Goal: Task Accomplishment & Management: Manage account settings

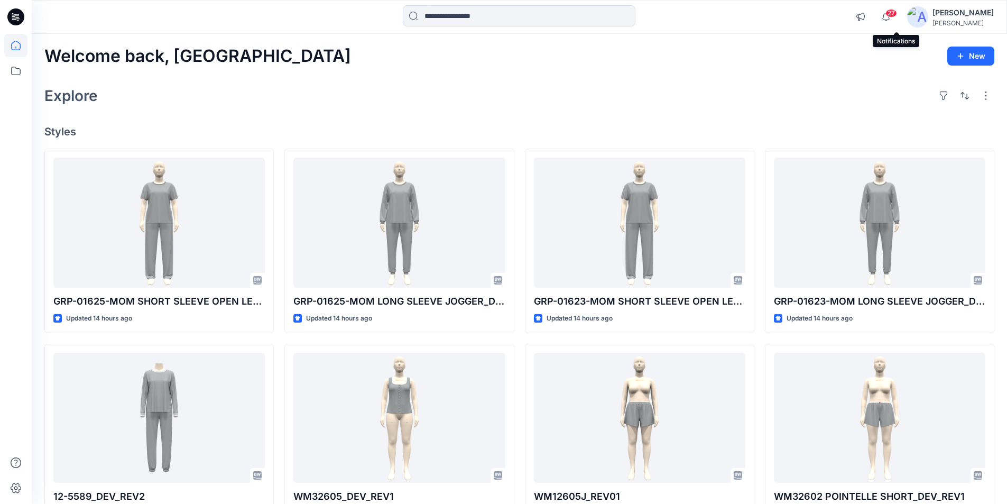
click at [892, 11] on div "27" at bounding box center [884, 10] width 17 height 8
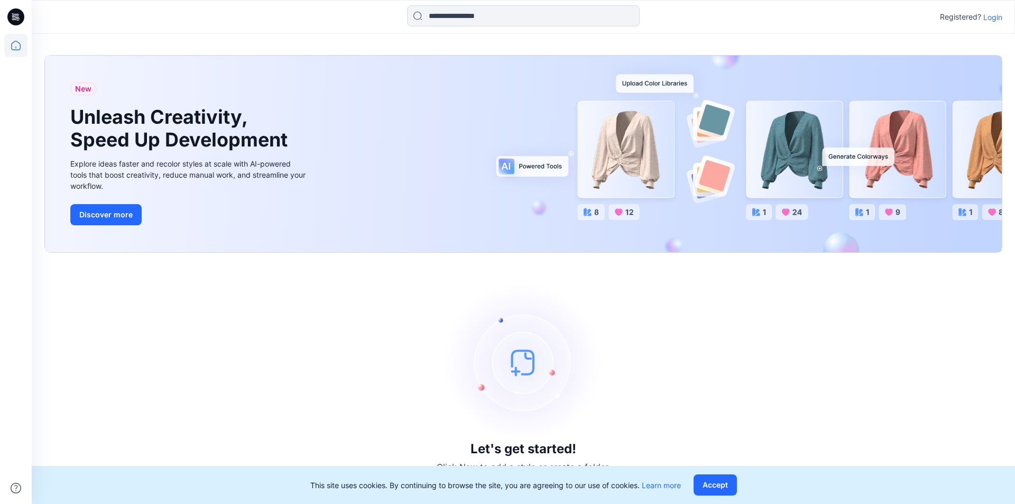
click at [998, 22] on div "Registered? Login" at bounding box center [971, 17] width 62 height 13
click at [998, 18] on p "Login" at bounding box center [992, 17] width 19 height 11
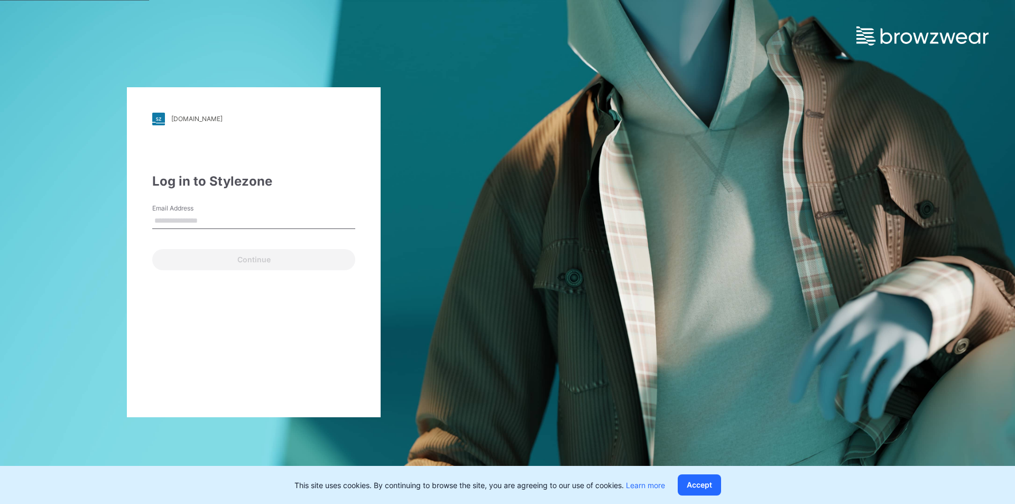
type input "**********"
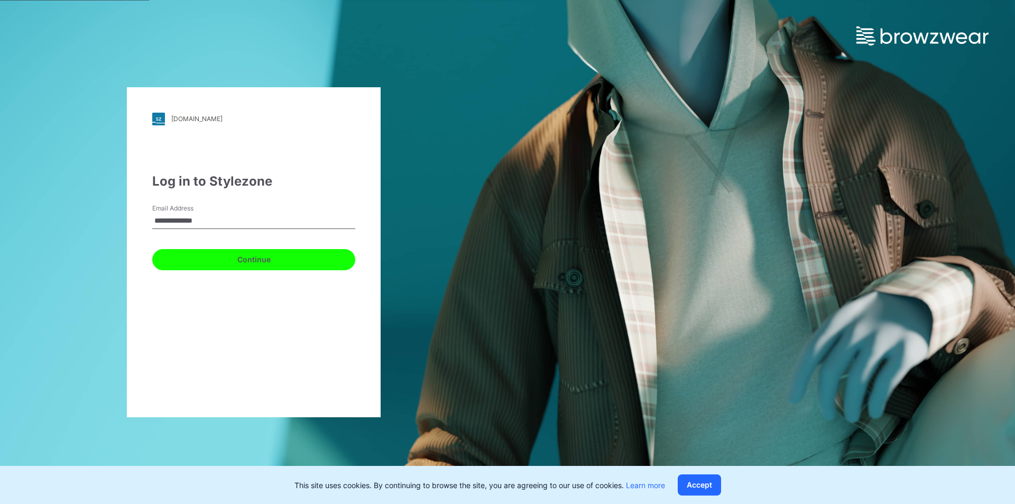
click at [219, 260] on button "Continue" at bounding box center [253, 259] width 203 height 21
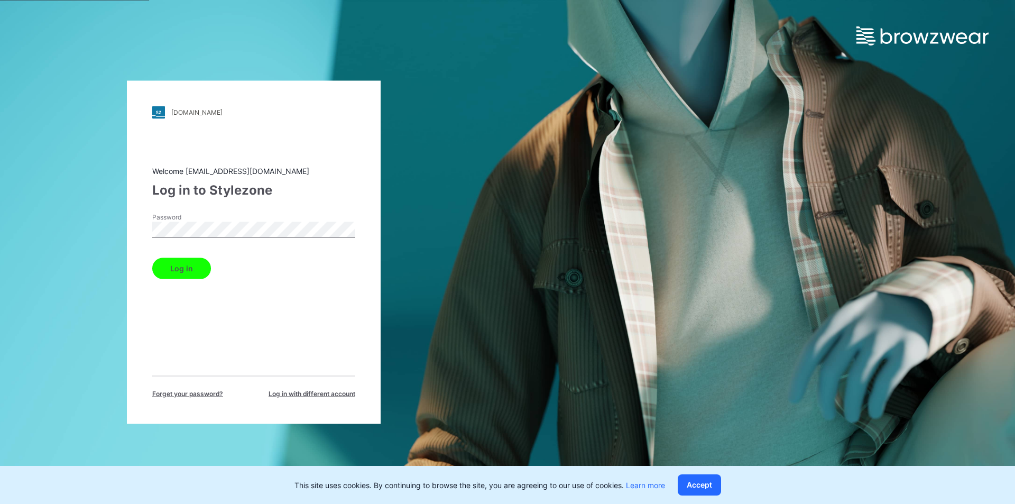
click at [197, 275] on button "Log in" at bounding box center [181, 267] width 59 height 21
